Goal: Information Seeking & Learning: Check status

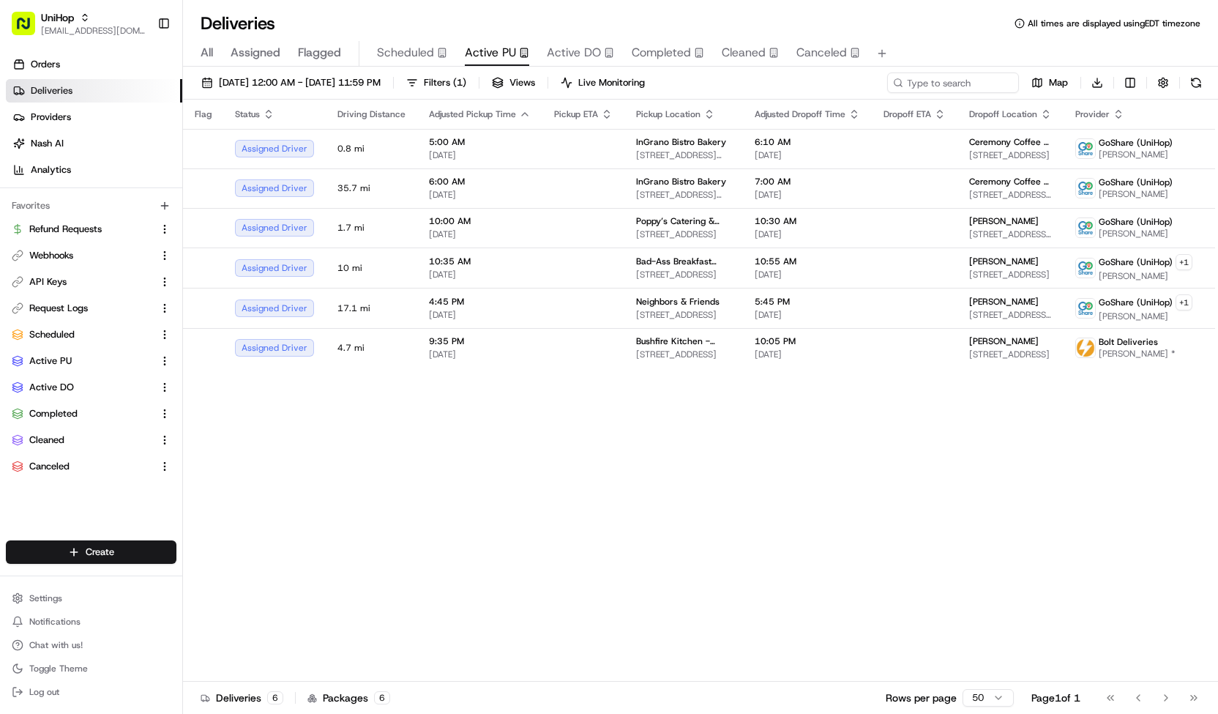
scroll to position [154, 0]
click at [209, 62] on button "All" at bounding box center [207, 53] width 12 height 25
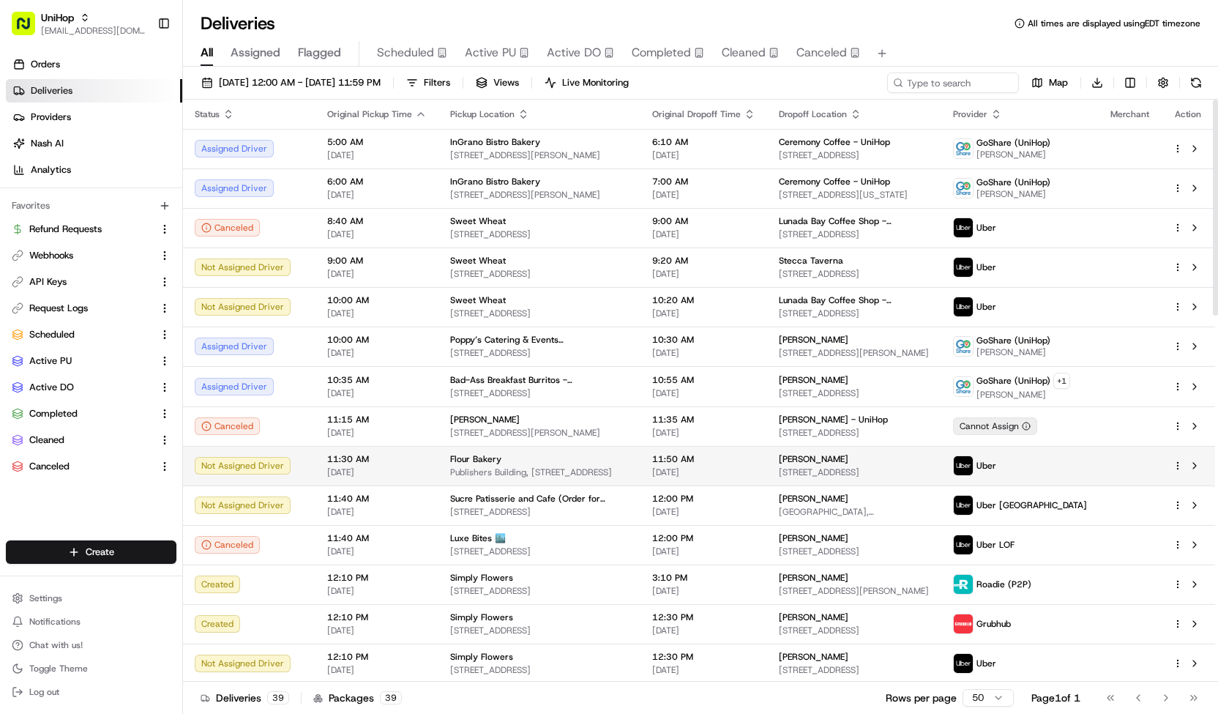
click at [554, 463] on div "Flour Bakery" at bounding box center [539, 459] width 179 height 12
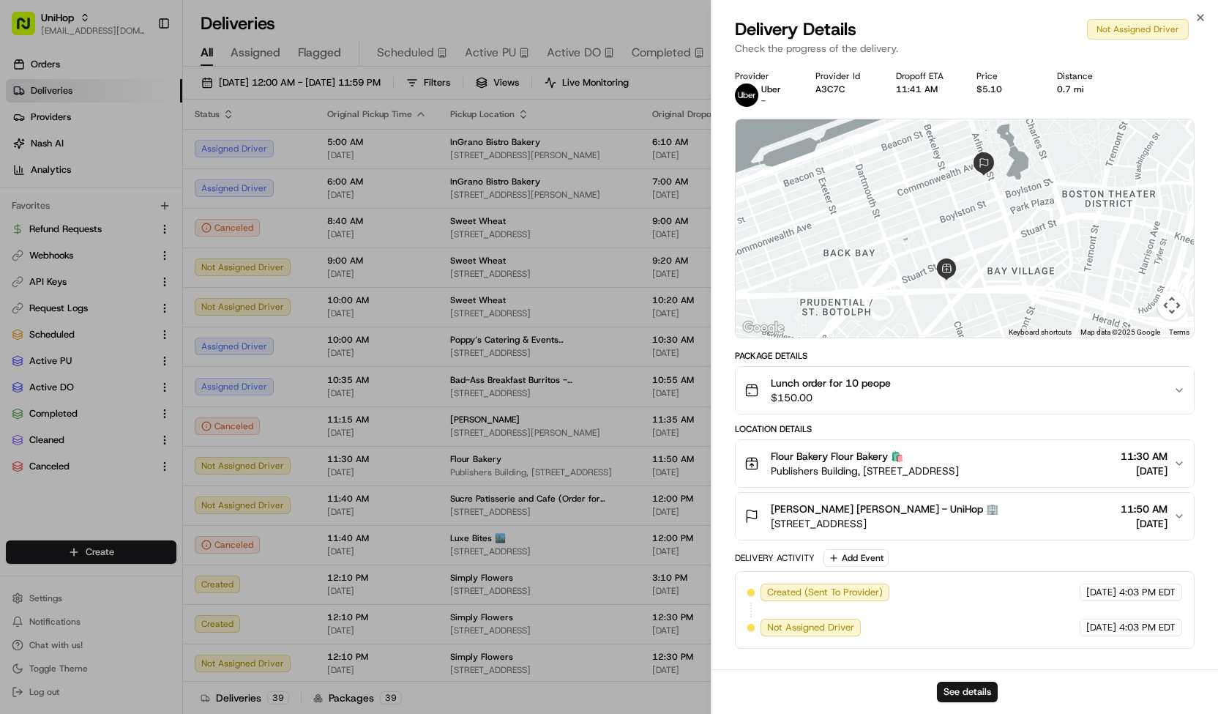
click at [956, 401] on div "Lunch order for 10 peope $150.00" at bounding box center [959, 390] width 429 height 29
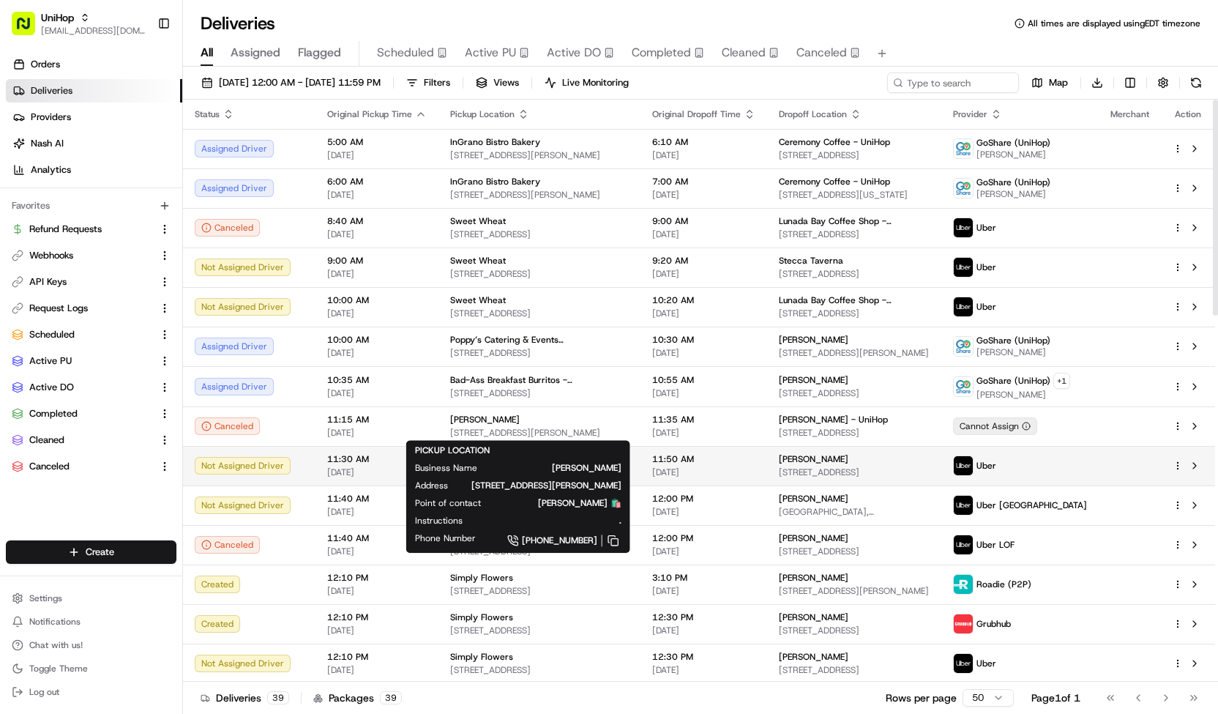
click at [712, 466] on span "Aug 23 2025" at bounding box center [703, 472] width 103 height 12
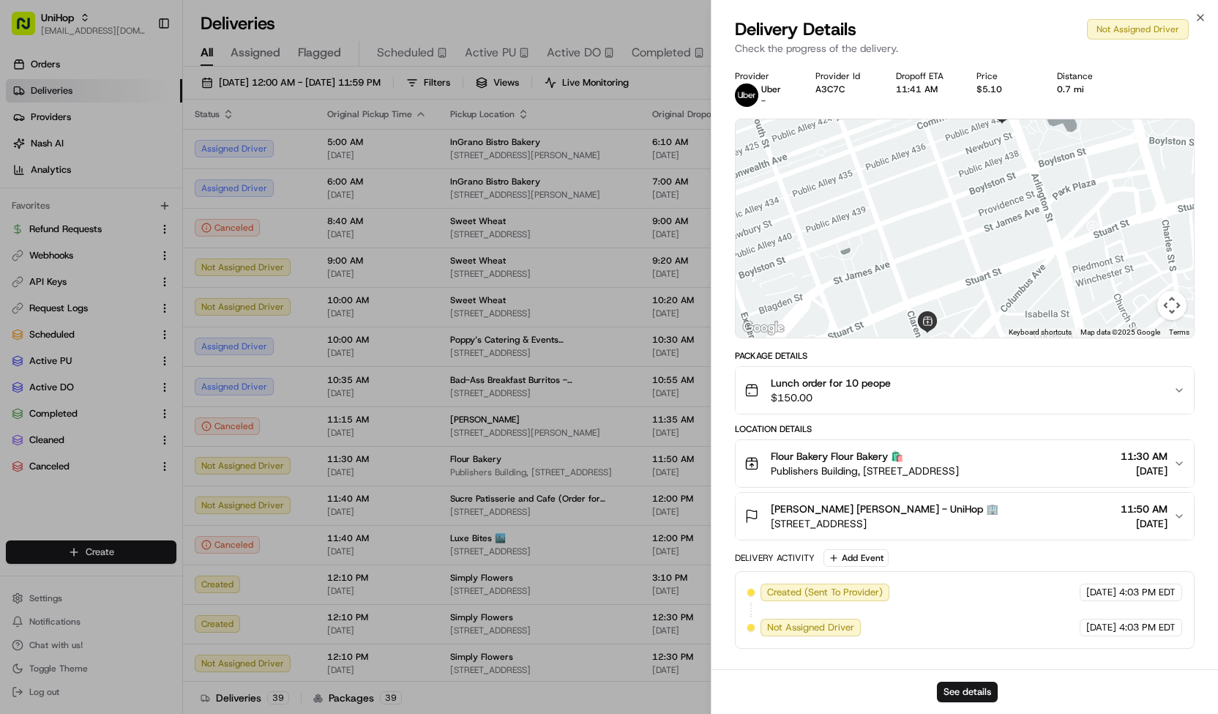
click at [852, 531] on button "Lauren Verra Lauren Verra - UniHop 🏢 1 Newbury St, Boston, MA 02116, USA 11:50 …" at bounding box center [965, 516] width 458 height 47
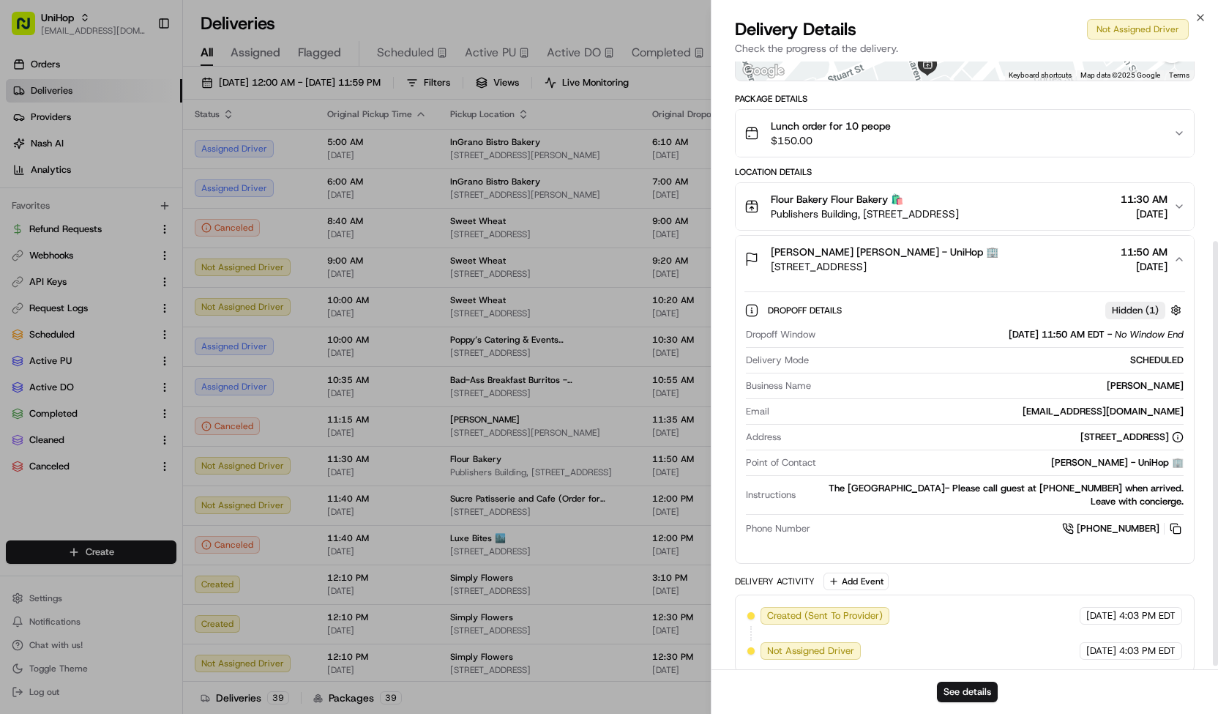
scroll to position [258, 0]
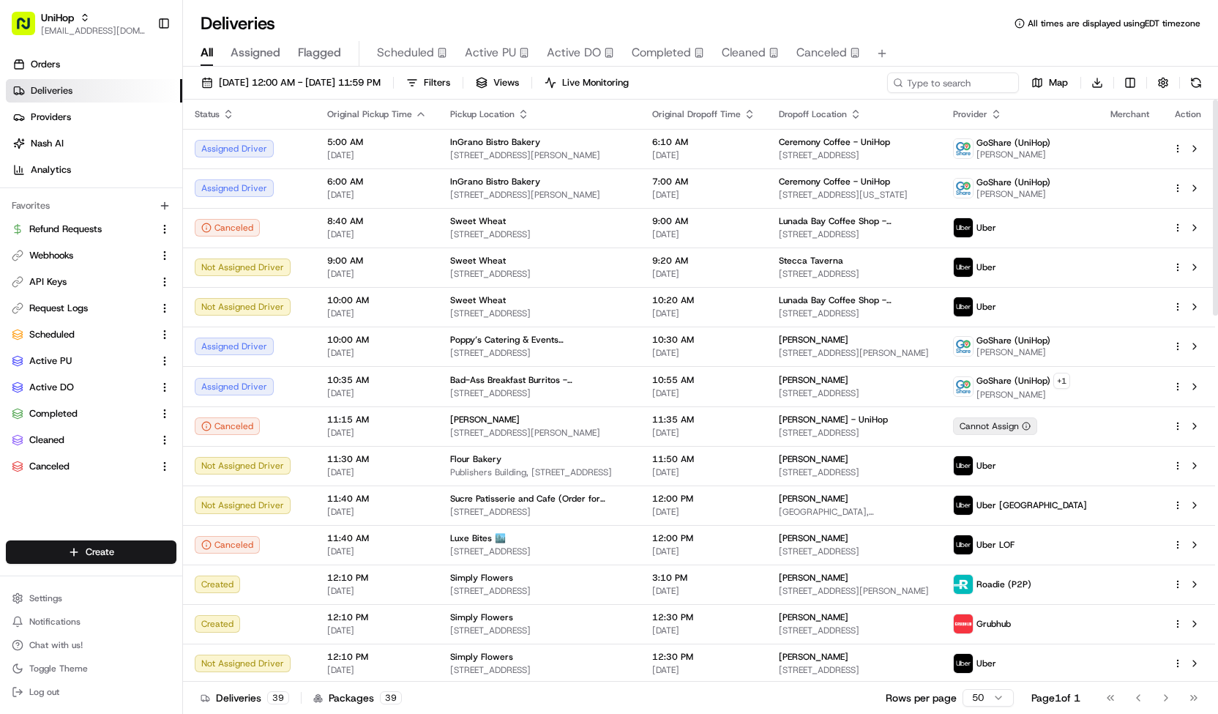
click at [431, 64] on button "Scheduled" at bounding box center [412, 53] width 70 height 25
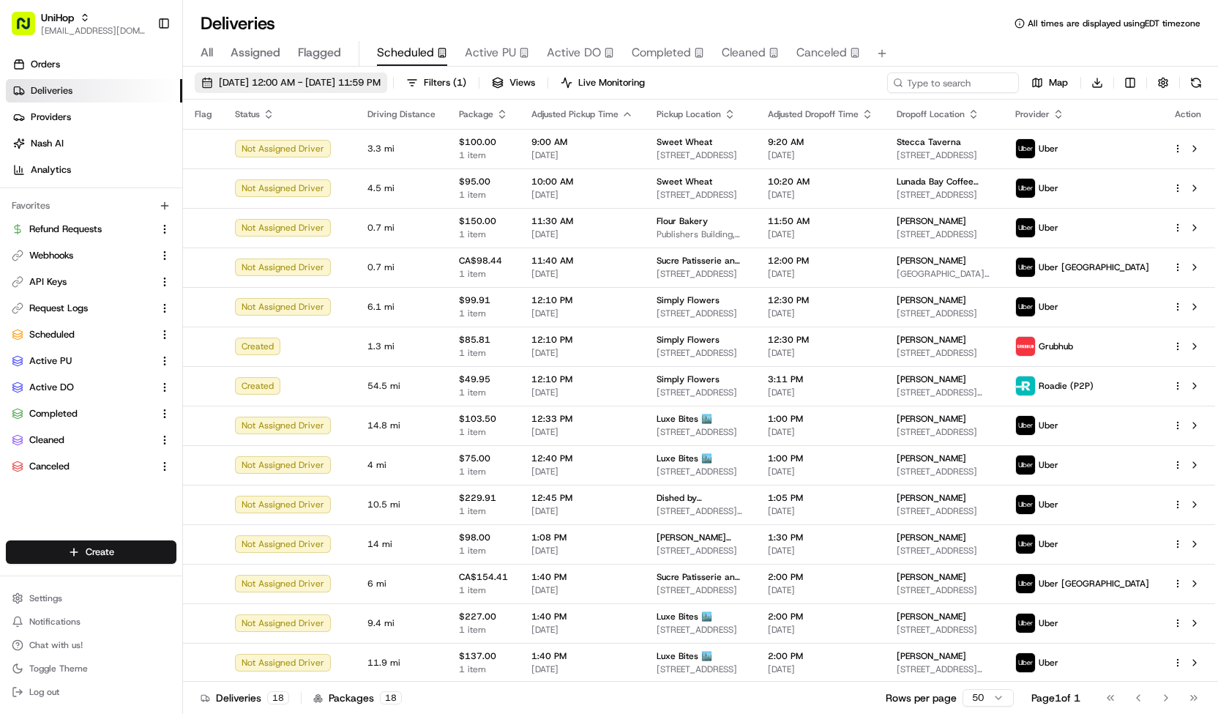
click at [381, 81] on span "Aug 23 2025 12:00 AM - Aug 23 2025 11:59 PM" at bounding box center [300, 82] width 162 height 13
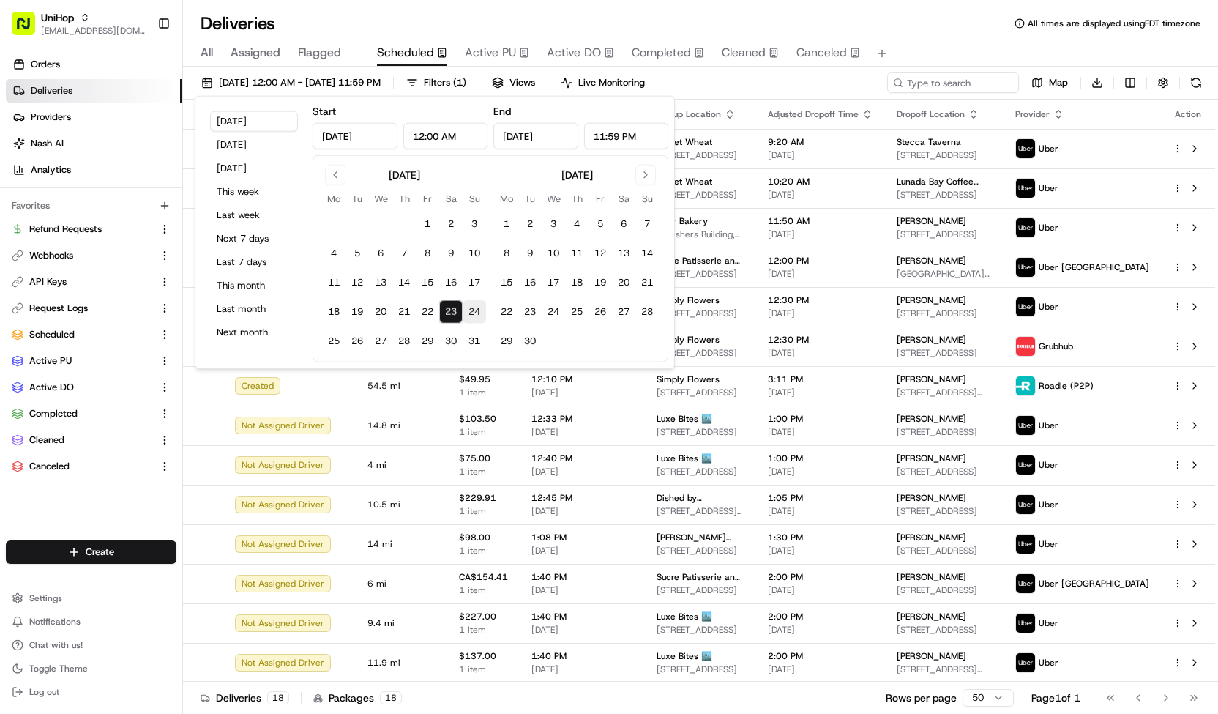
click at [479, 313] on button "24" at bounding box center [474, 311] width 23 height 23
type input "Aug 24, 2025"
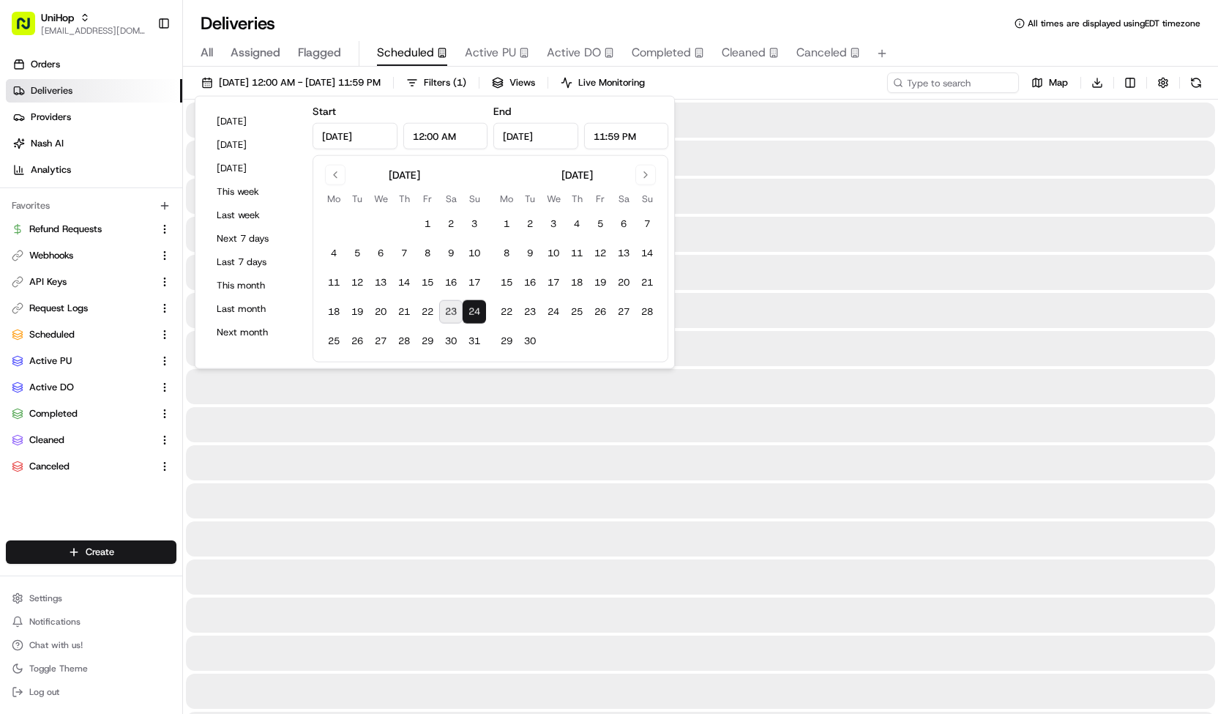
click at [479, 313] on button "24" at bounding box center [474, 311] width 23 height 23
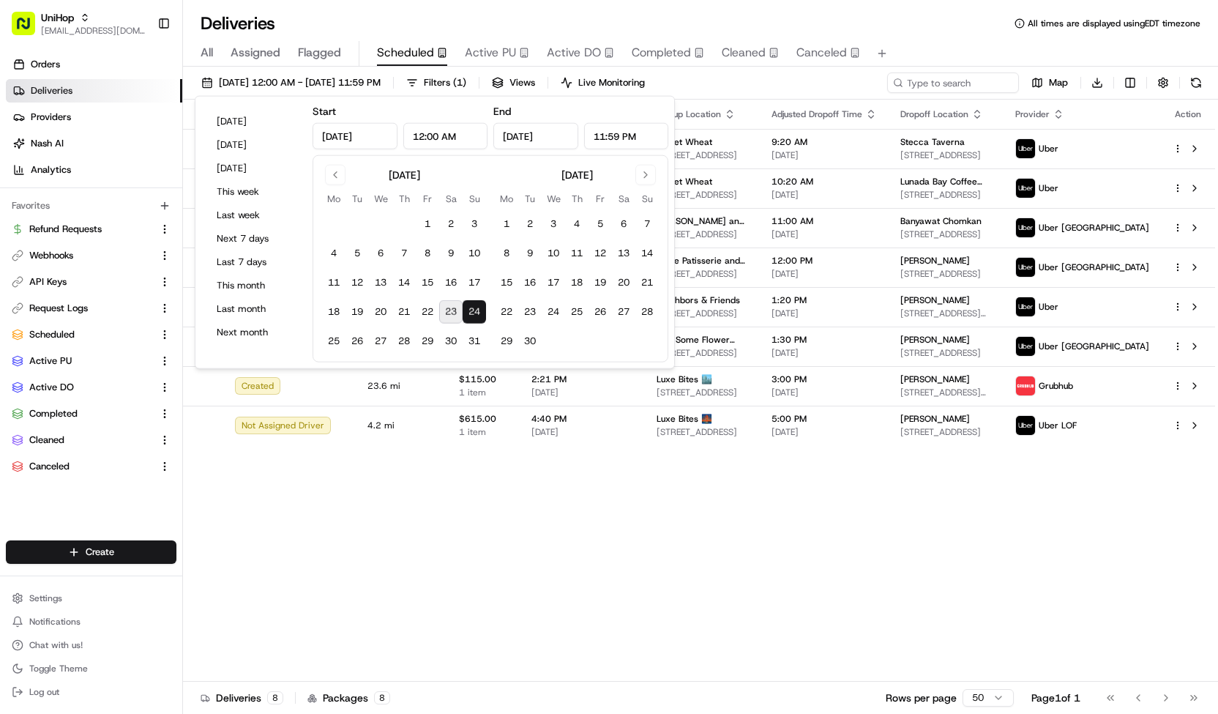
click at [772, 83] on div "Aug 24 2025 12:00 AM - Aug 24 2025 11:59 PM Filters ( 1 ) Views Live Monitoring…" at bounding box center [700, 85] width 1035 height 27
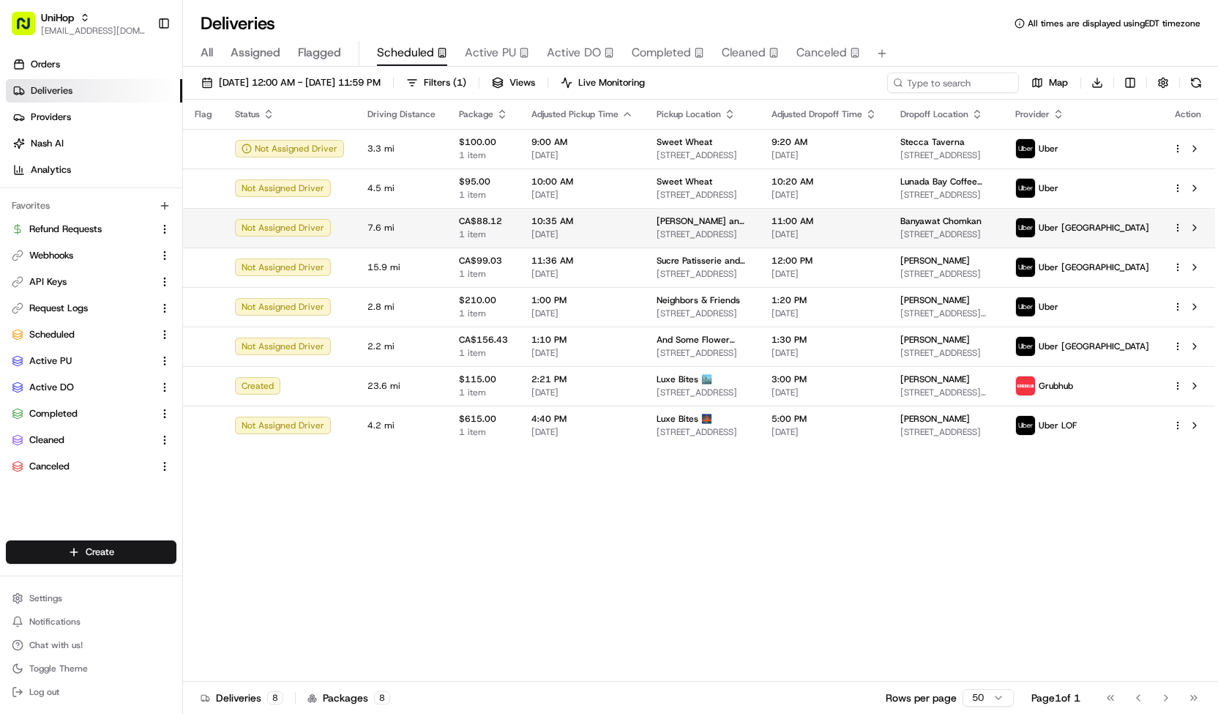
click at [748, 222] on span "Bobbette and Belle (Order for Arrangeit)" at bounding box center [703, 221] width 92 height 12
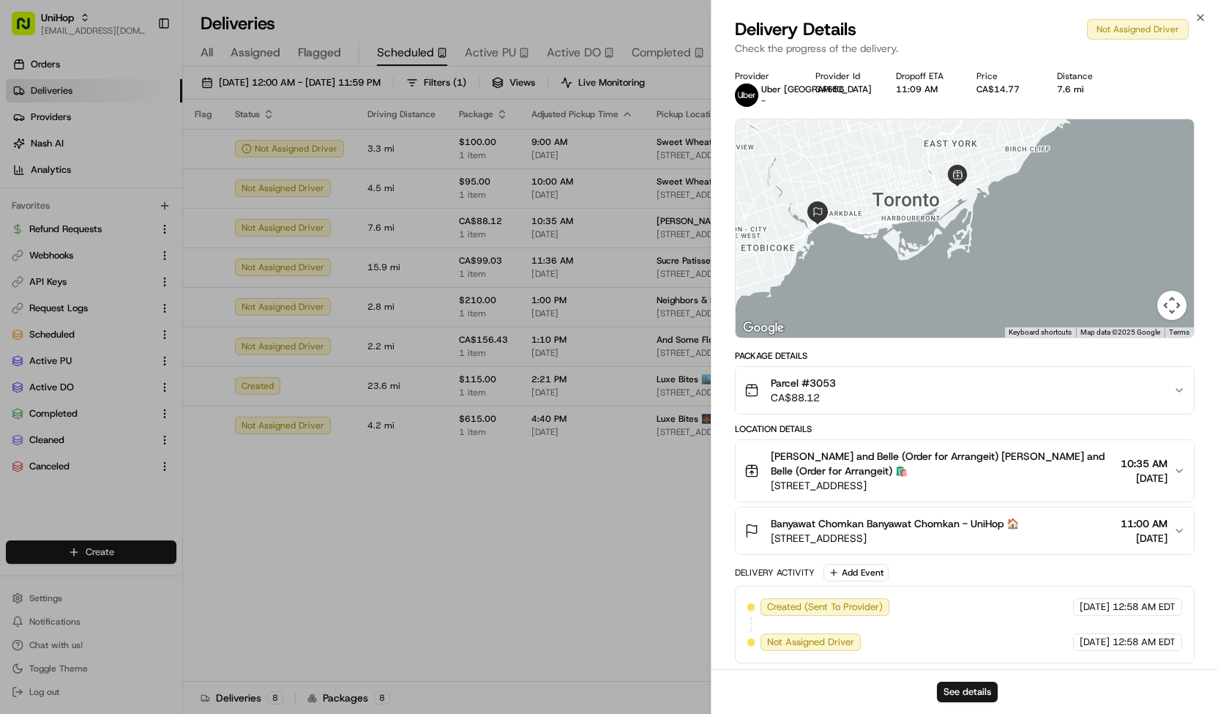
click at [842, 399] on div "Parcel #3053 CA$88.12" at bounding box center [959, 390] width 429 height 29
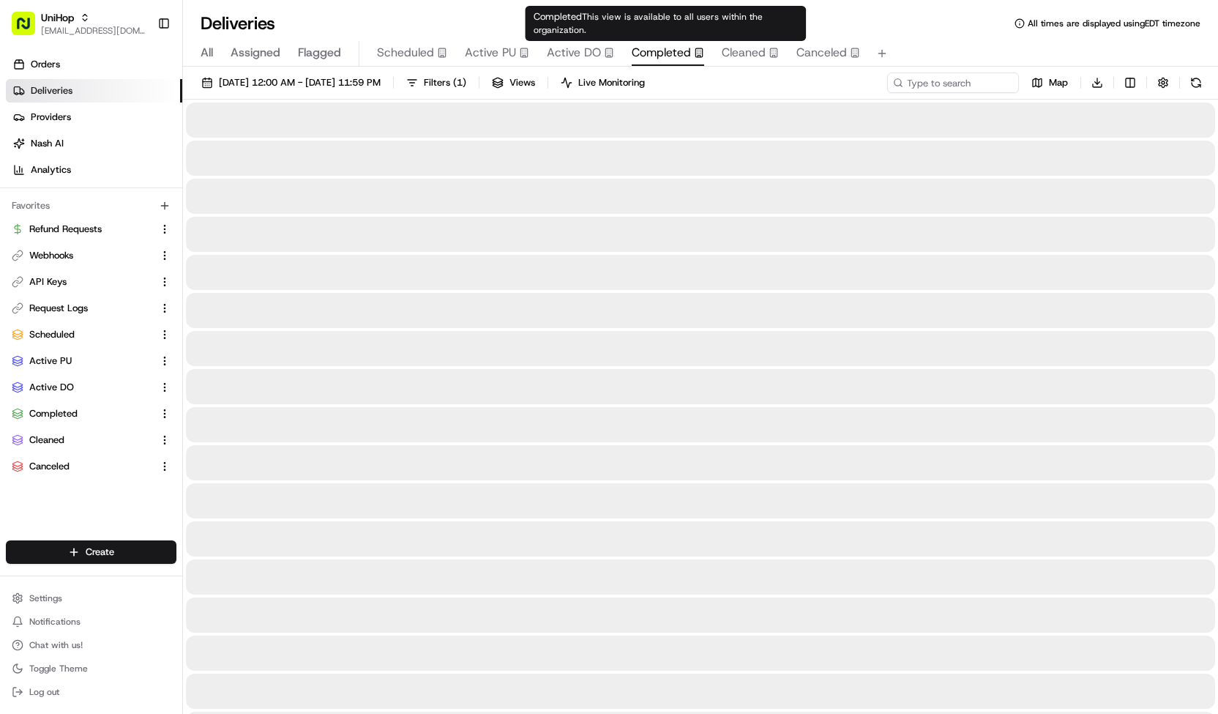
click at [684, 59] on span "Completed" at bounding box center [661, 53] width 59 height 18
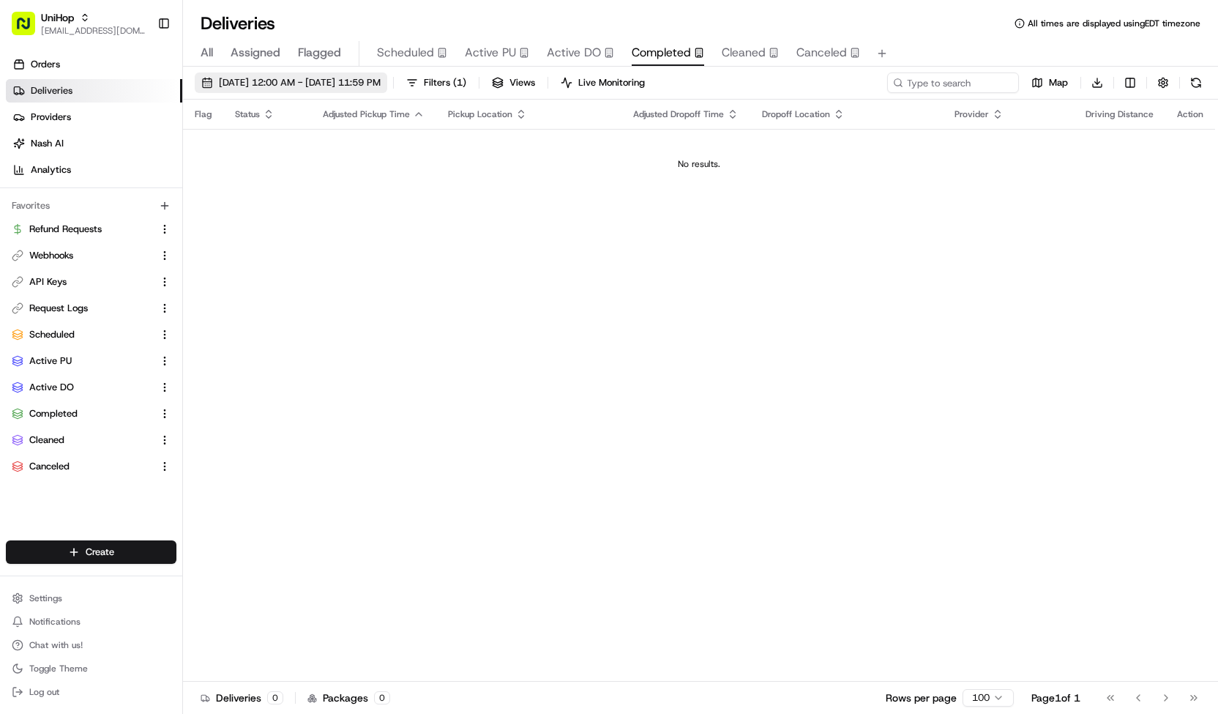
click at [381, 83] on span "Aug 23 2025 12:00 AM - Aug 23 2025 11:59 PM" at bounding box center [300, 82] width 162 height 13
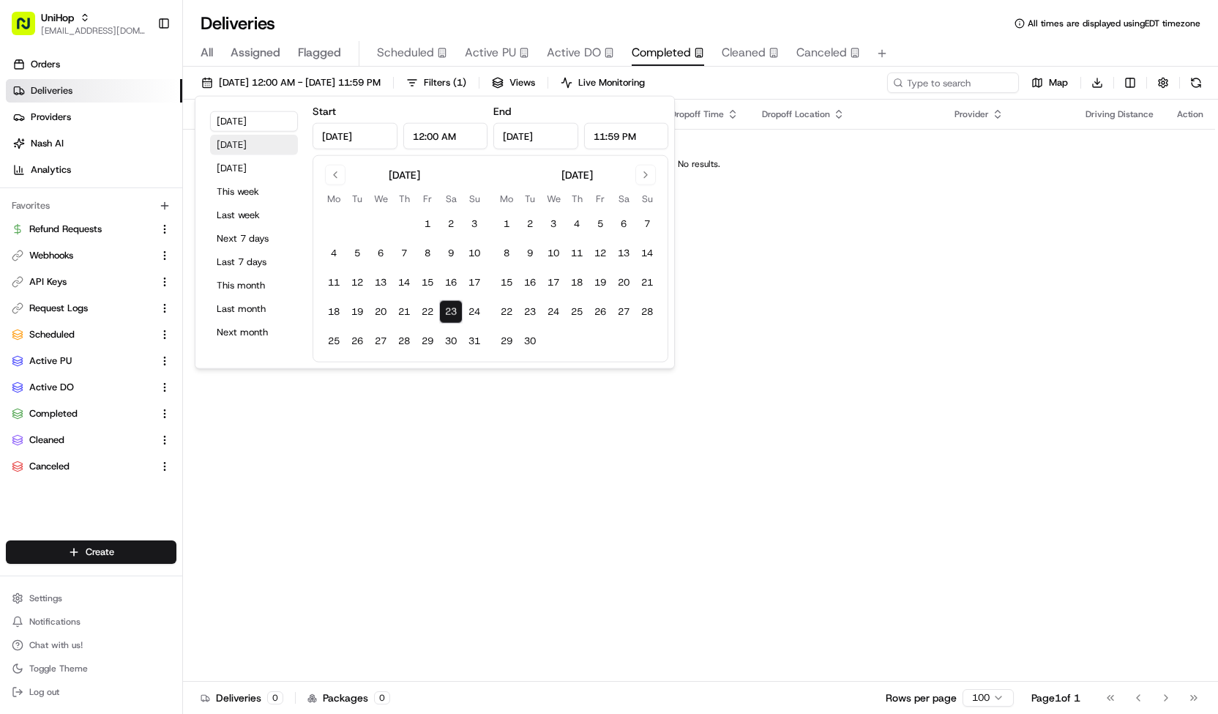
click at [253, 147] on button "Yesterday" at bounding box center [254, 145] width 88 height 21
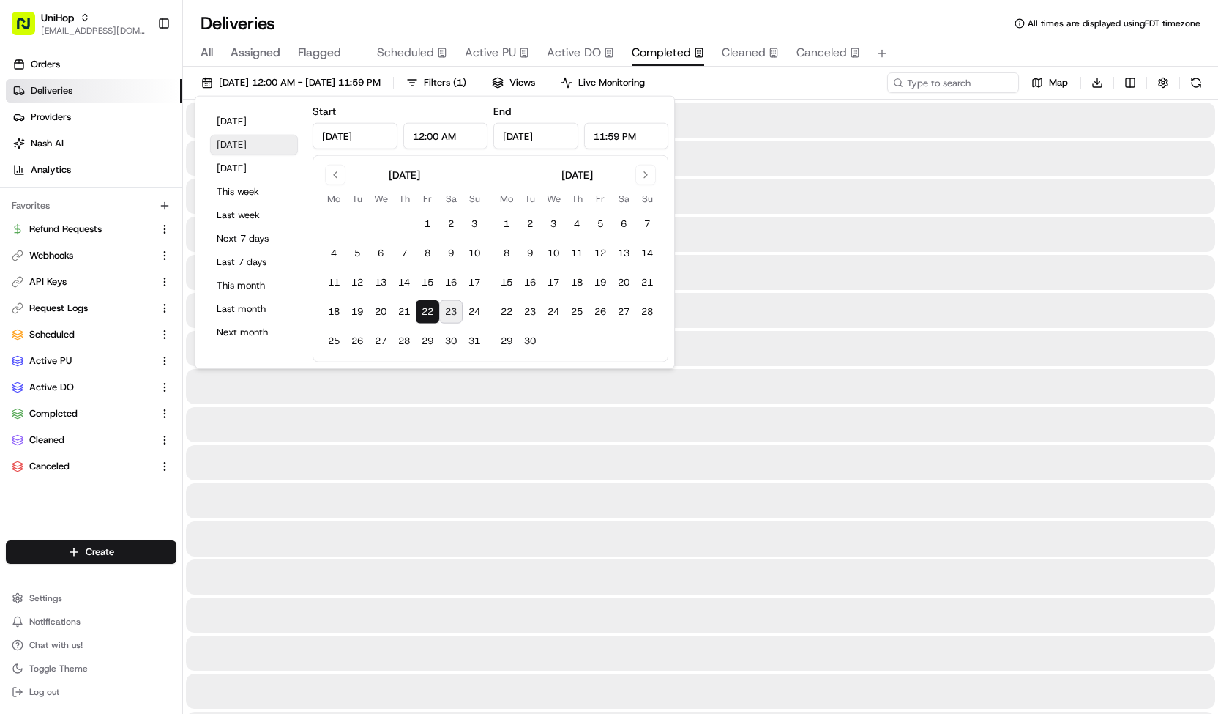
type input "Aug 22, 2025"
click at [253, 147] on button "Yesterday" at bounding box center [254, 145] width 88 height 21
click at [912, 52] on div "All Assigned Flagged Scheduled Active PU Active DO Completed Cleaned Canceled" at bounding box center [700, 54] width 1035 height 26
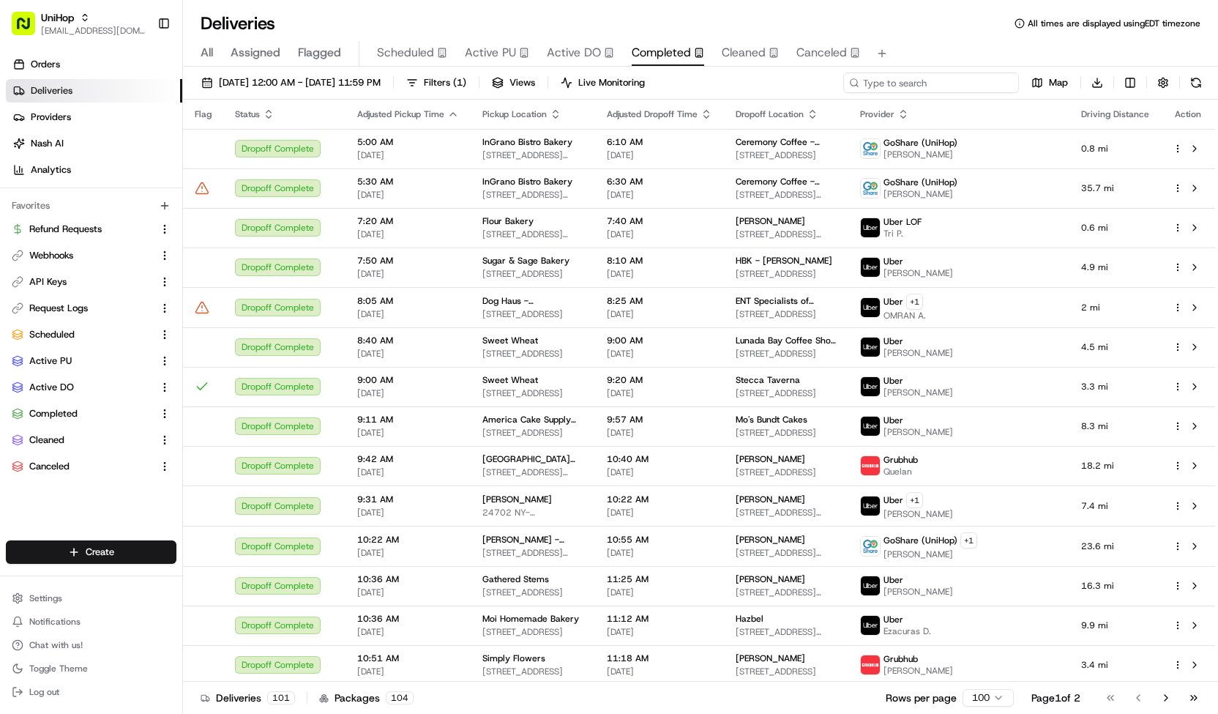
click at [923, 80] on input at bounding box center [931, 82] width 176 height 21
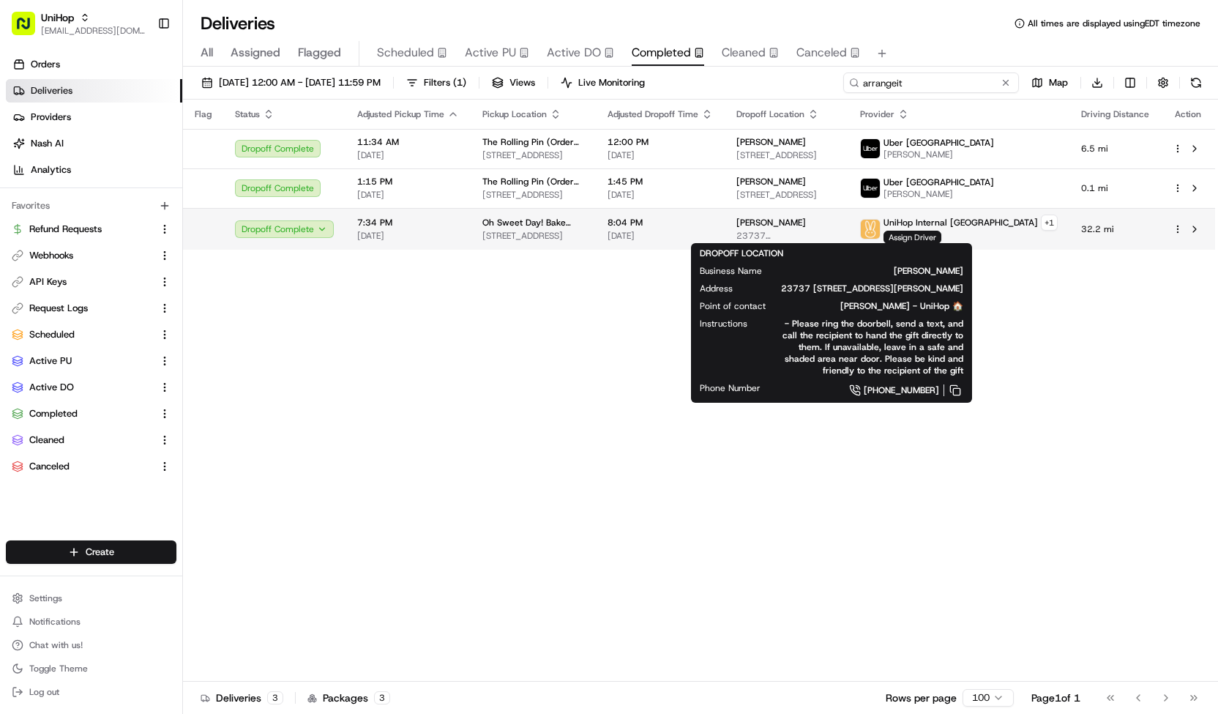
type input "arrangeit"
click at [772, 232] on span "23737 46b Ave, Langley Twp, BC V2Z 2S9, Canada" at bounding box center [787, 236] width 100 height 12
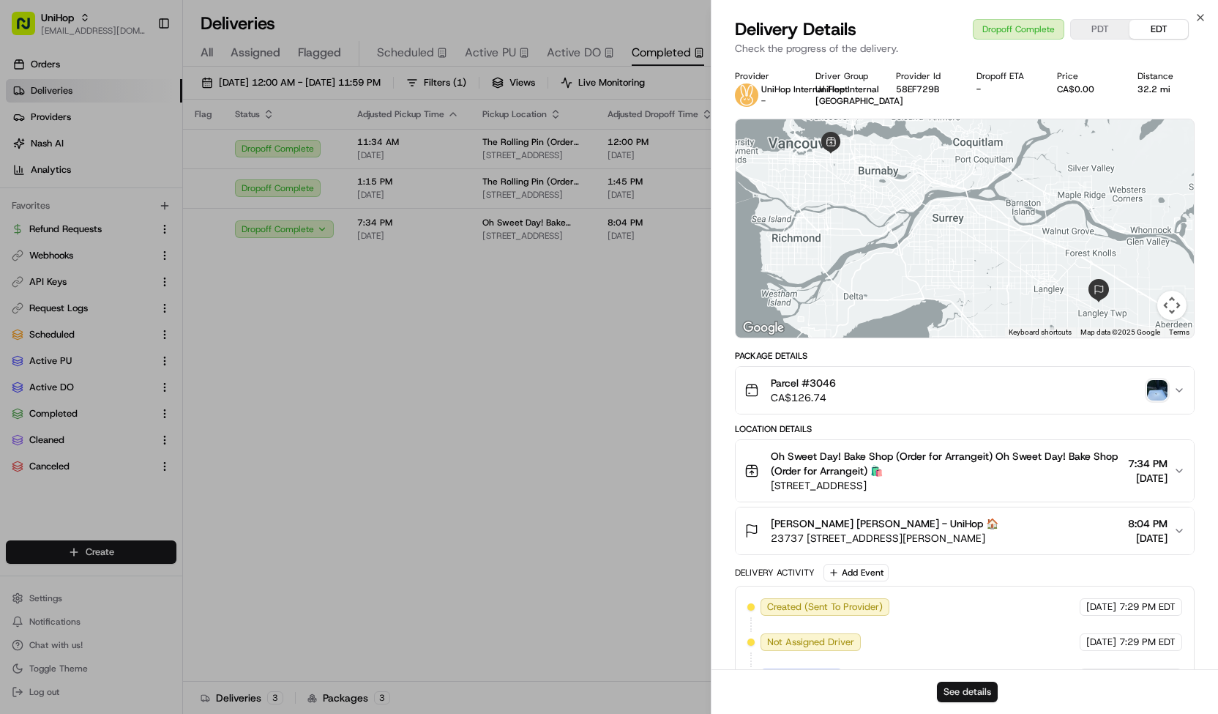
click at [958, 692] on button "See details" at bounding box center [967, 692] width 61 height 21
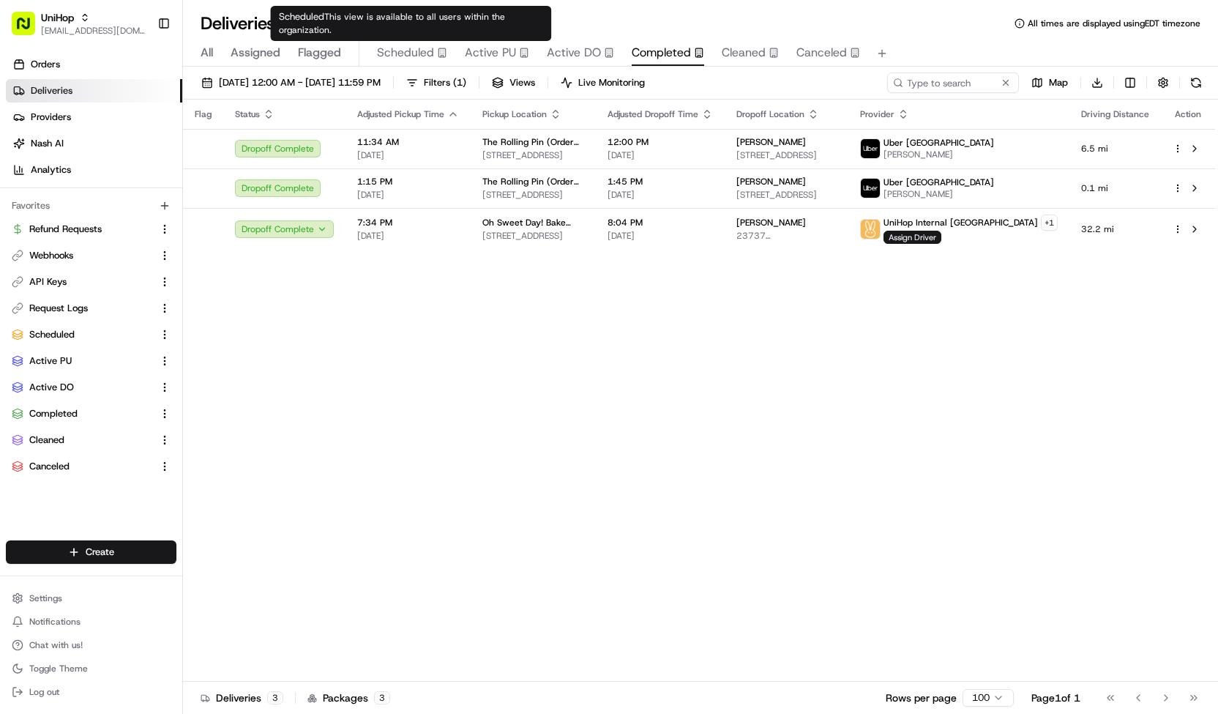
click at [401, 53] on span "Scheduled" at bounding box center [405, 53] width 57 height 18
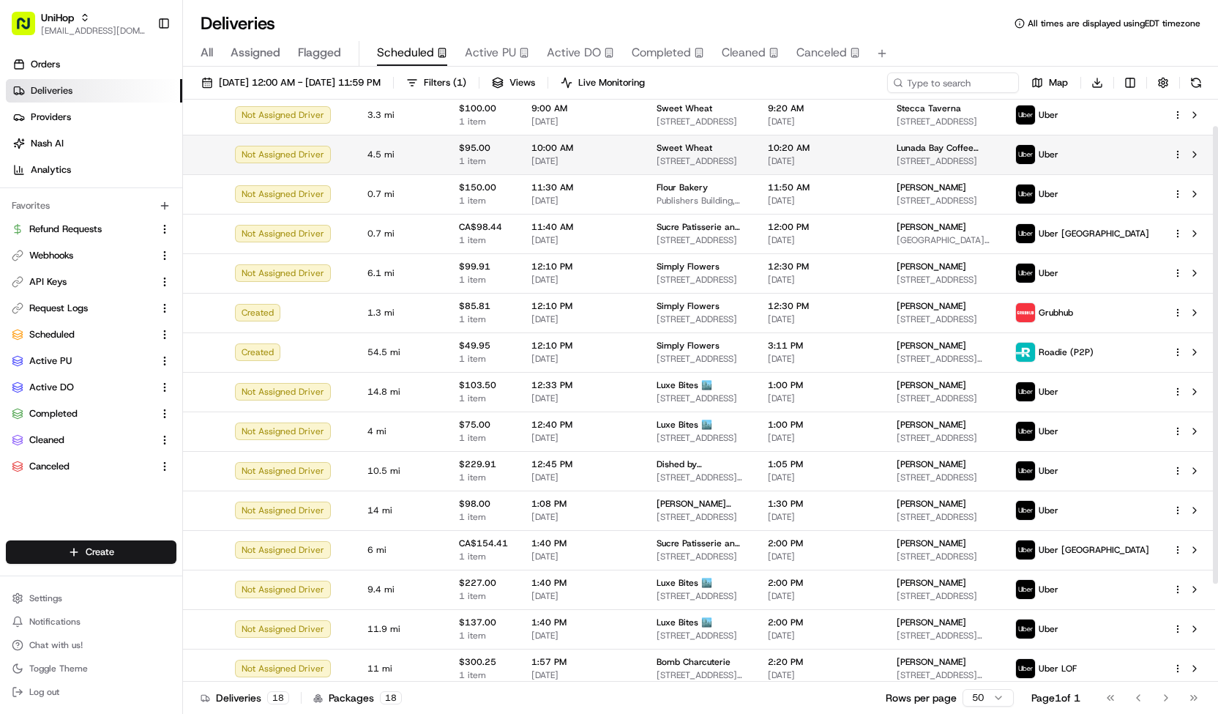
scroll to position [36, 0]
